Goal: Information Seeking & Learning: Learn about a topic

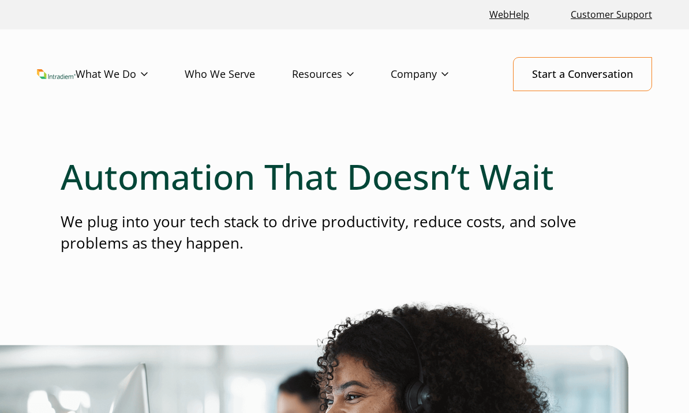
click at [205, 77] on link "Who We Serve" at bounding box center [238, 74] width 107 height 33
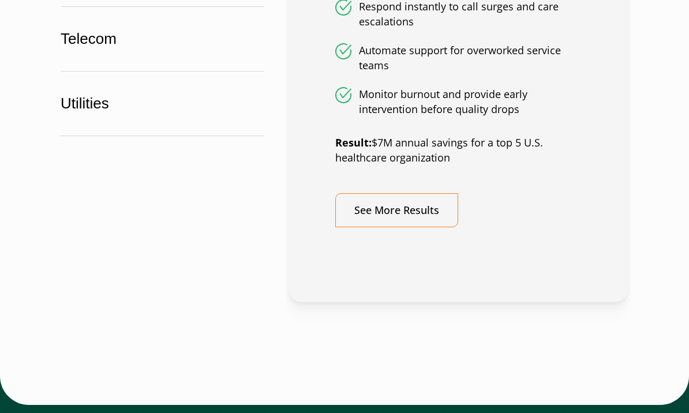
scroll to position [1025, 0]
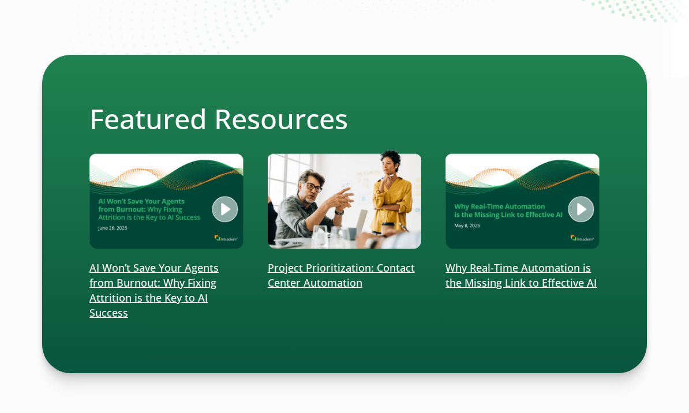
scroll to position [217, 0]
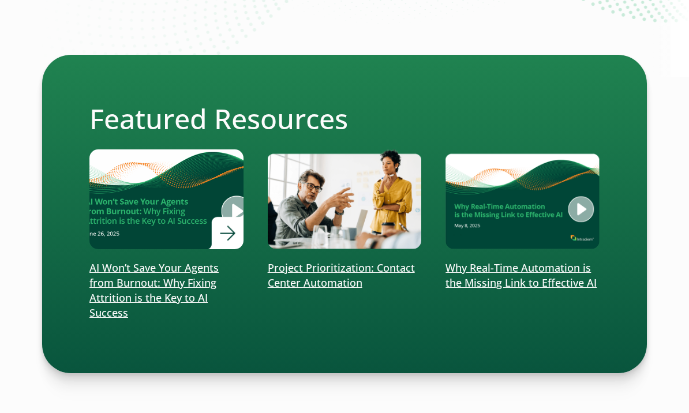
click at [89, 261] on p "AI Won’t Save Your Agents from Burnout: Why Fixing Attrition is the Key to AI S…" at bounding box center [166, 291] width 154 height 60
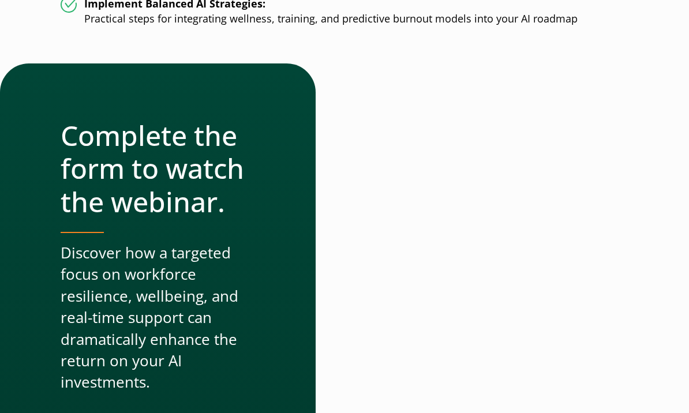
scroll to position [578, 0]
